Goal: Check status: Check status

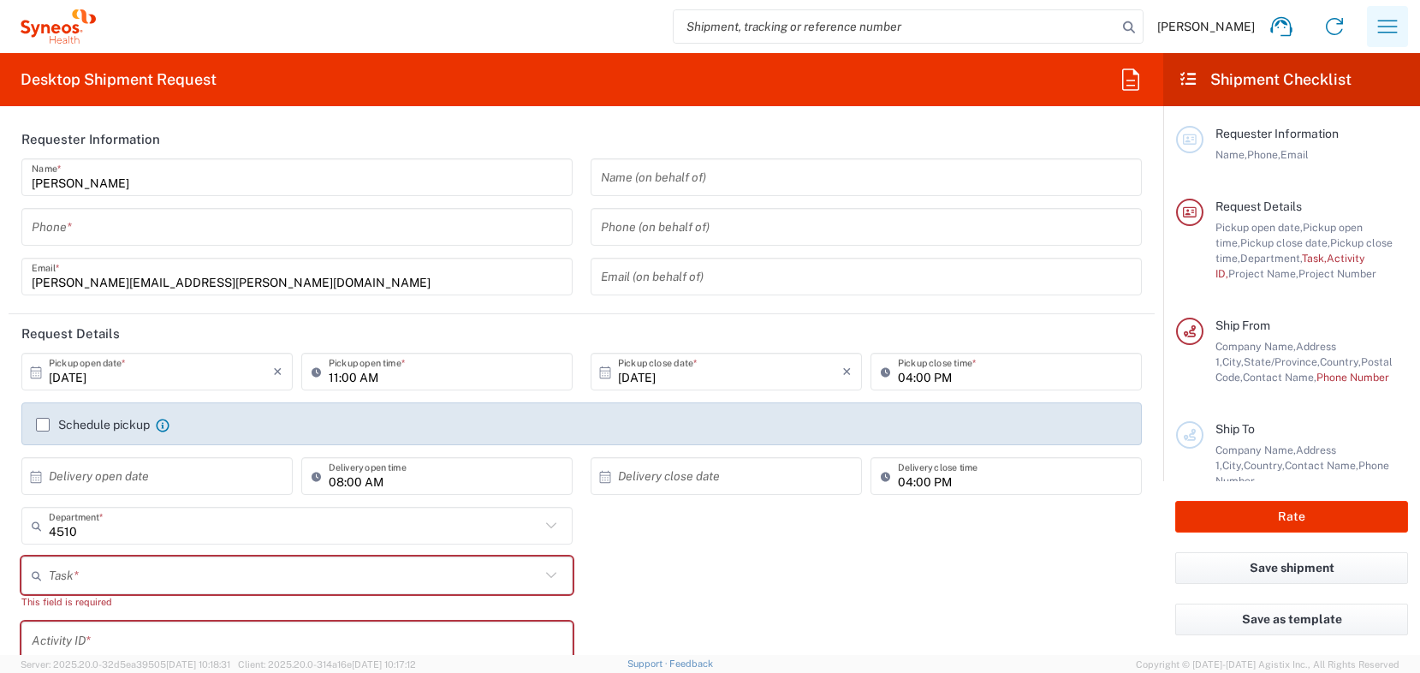
click at [1387, 31] on icon "button" at bounding box center [1387, 26] width 27 height 27
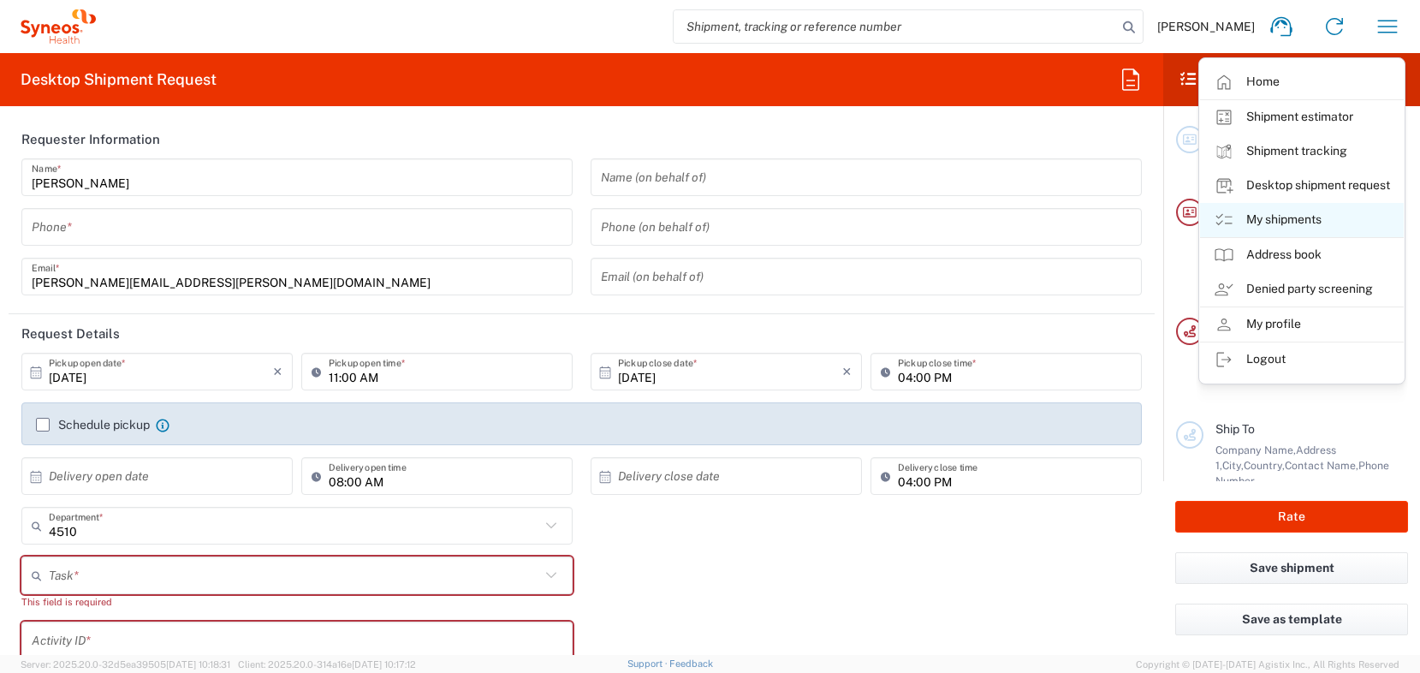
click at [1304, 213] on link "My shipments" at bounding box center [1302, 220] width 204 height 34
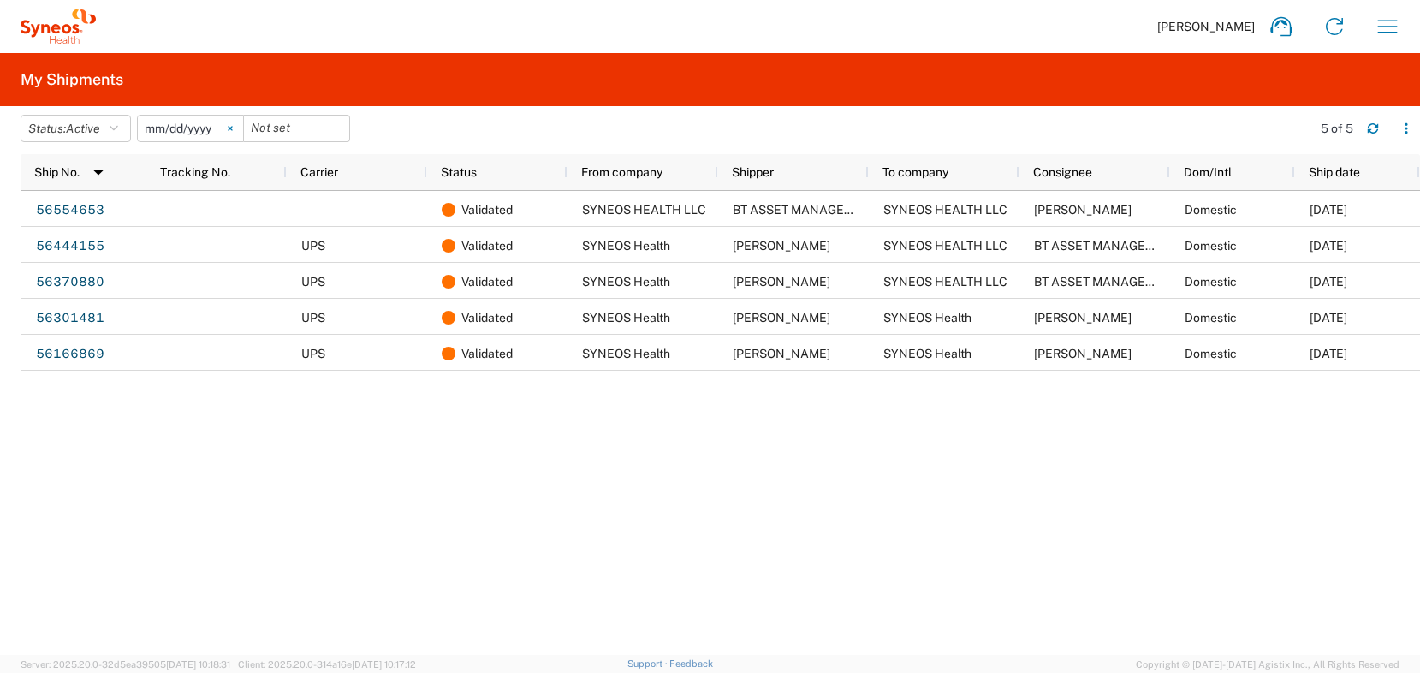
click at [236, 123] on svg-icon at bounding box center [230, 129] width 26 height 26
click at [118, 131] on icon "button" at bounding box center [114, 128] width 9 height 12
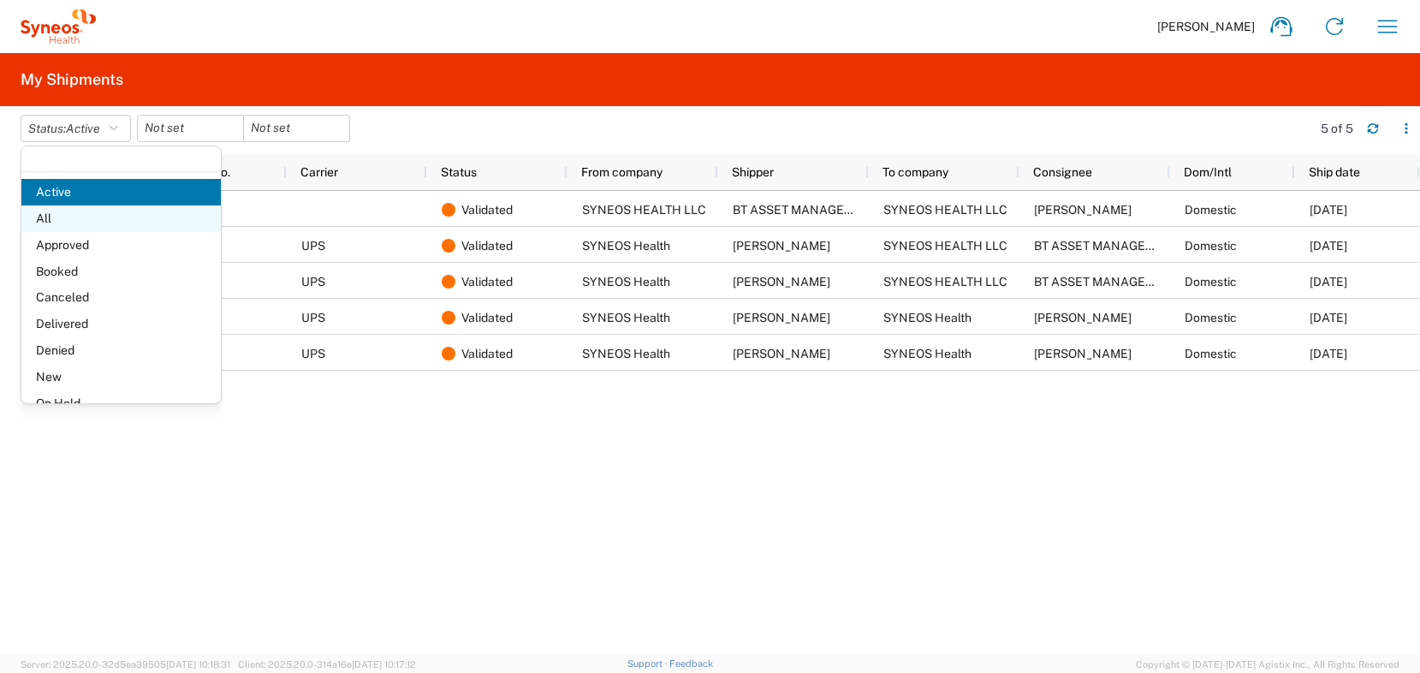
click at [107, 221] on span "All" at bounding box center [120, 218] width 199 height 27
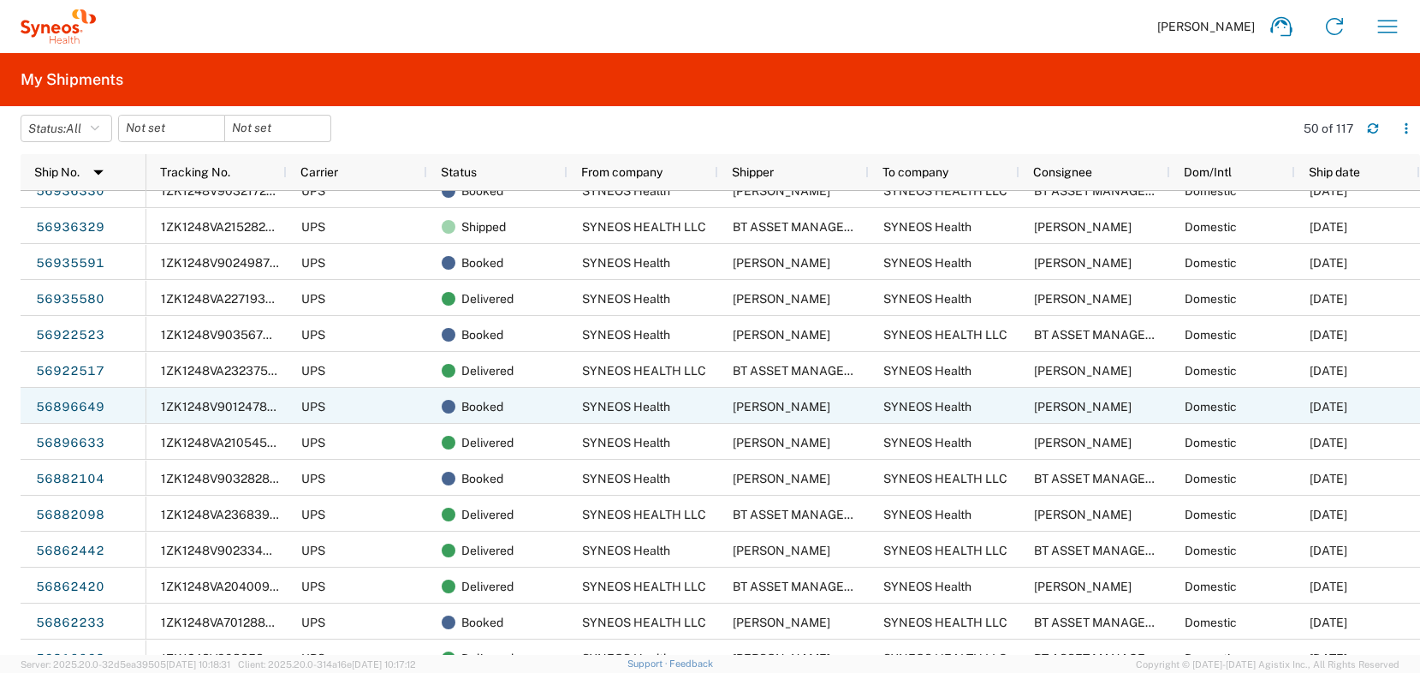
scroll to position [401, 0]
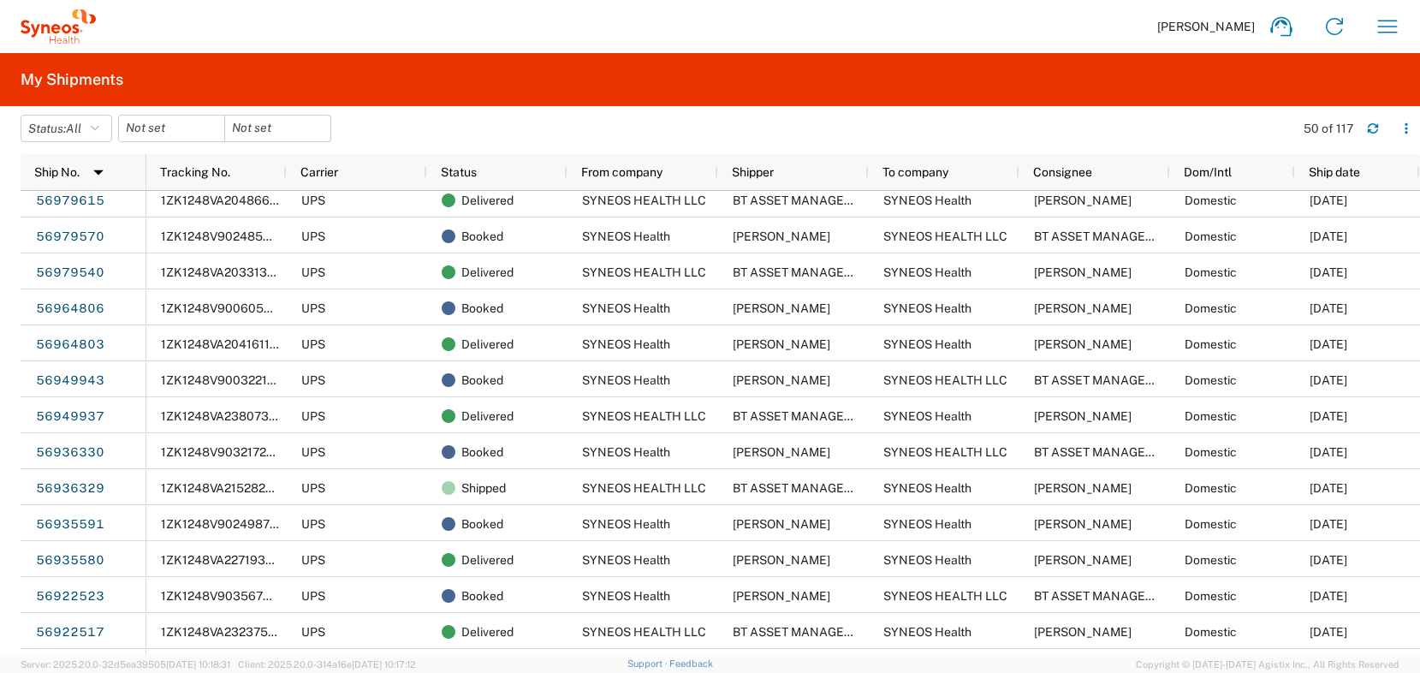
click at [375, 144] on agx-table-filter-chips "Status: All Active All Approved Booked Canceled Delivered Denied New On Hold Pe…" at bounding box center [653, 134] width 1265 height 39
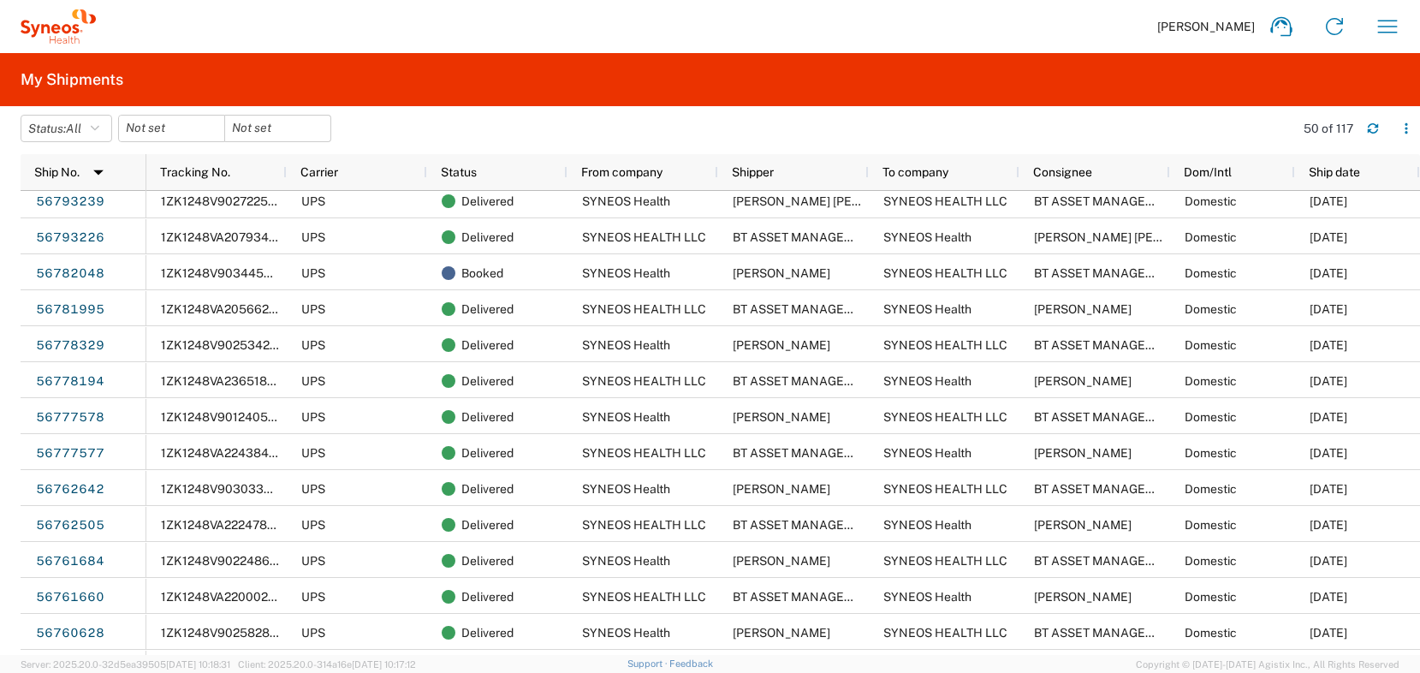
scroll to position [1007, 0]
